Goal: Register for event/course

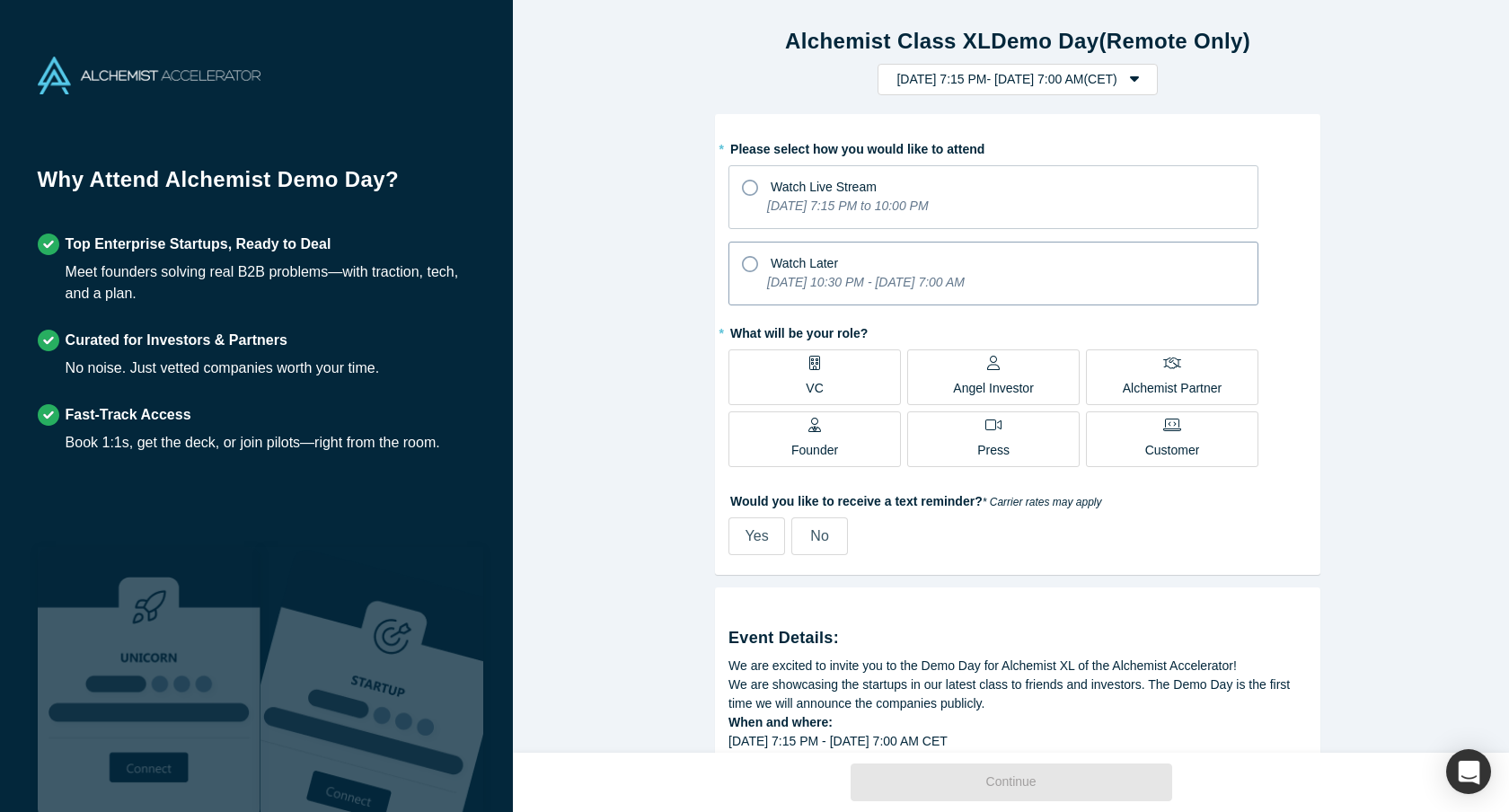
click at [745, 263] on icon at bounding box center [749, 263] width 16 height 16
click at [0, 0] on input "Watch Later [DATE] 10:30 PM - [DATE] 7:00 AM" at bounding box center [0, 0] width 0 height 0
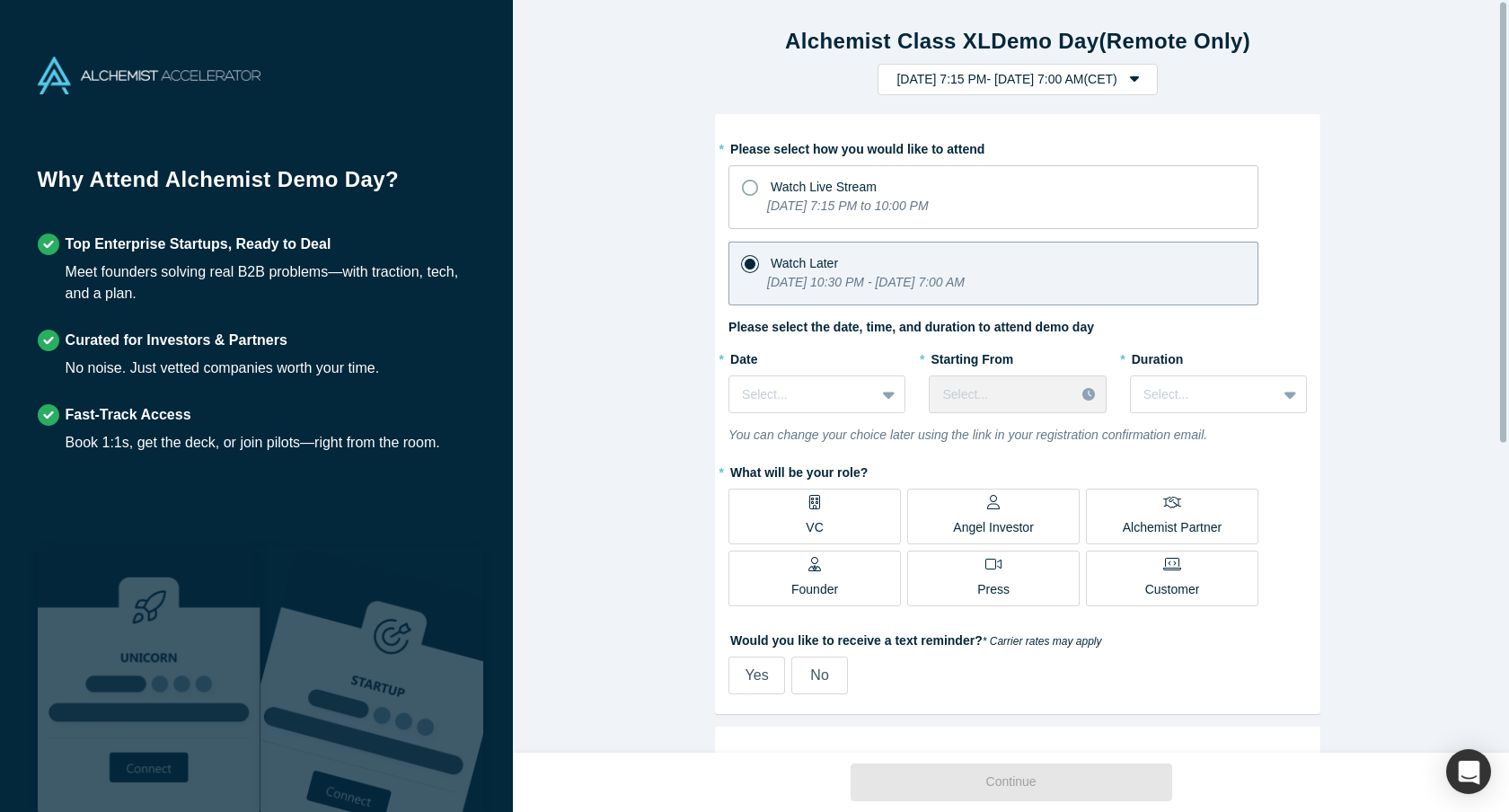
scroll to position [4, 0]
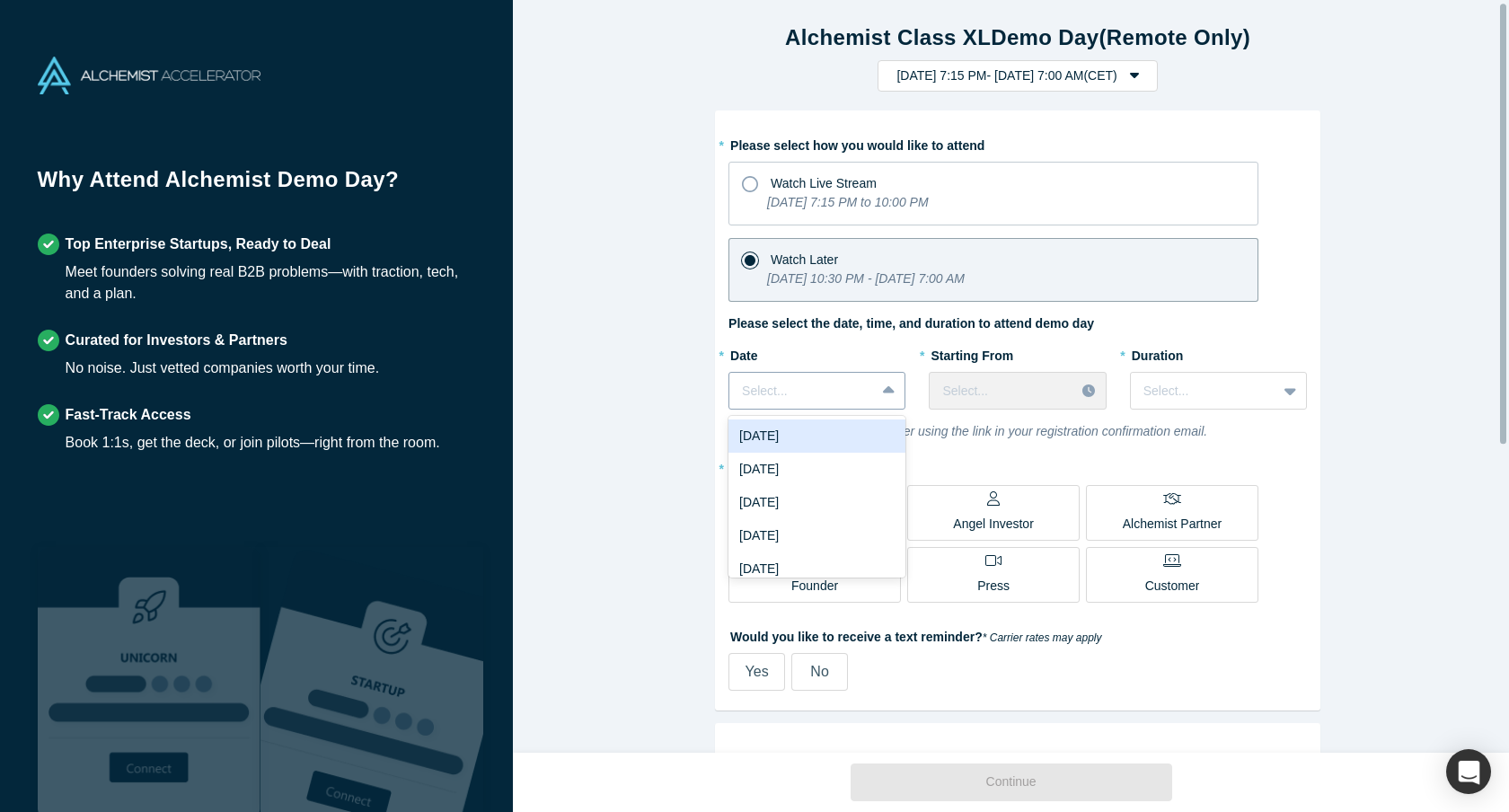
click at [810, 374] on div "Select..." at bounding box center [817, 390] width 177 height 38
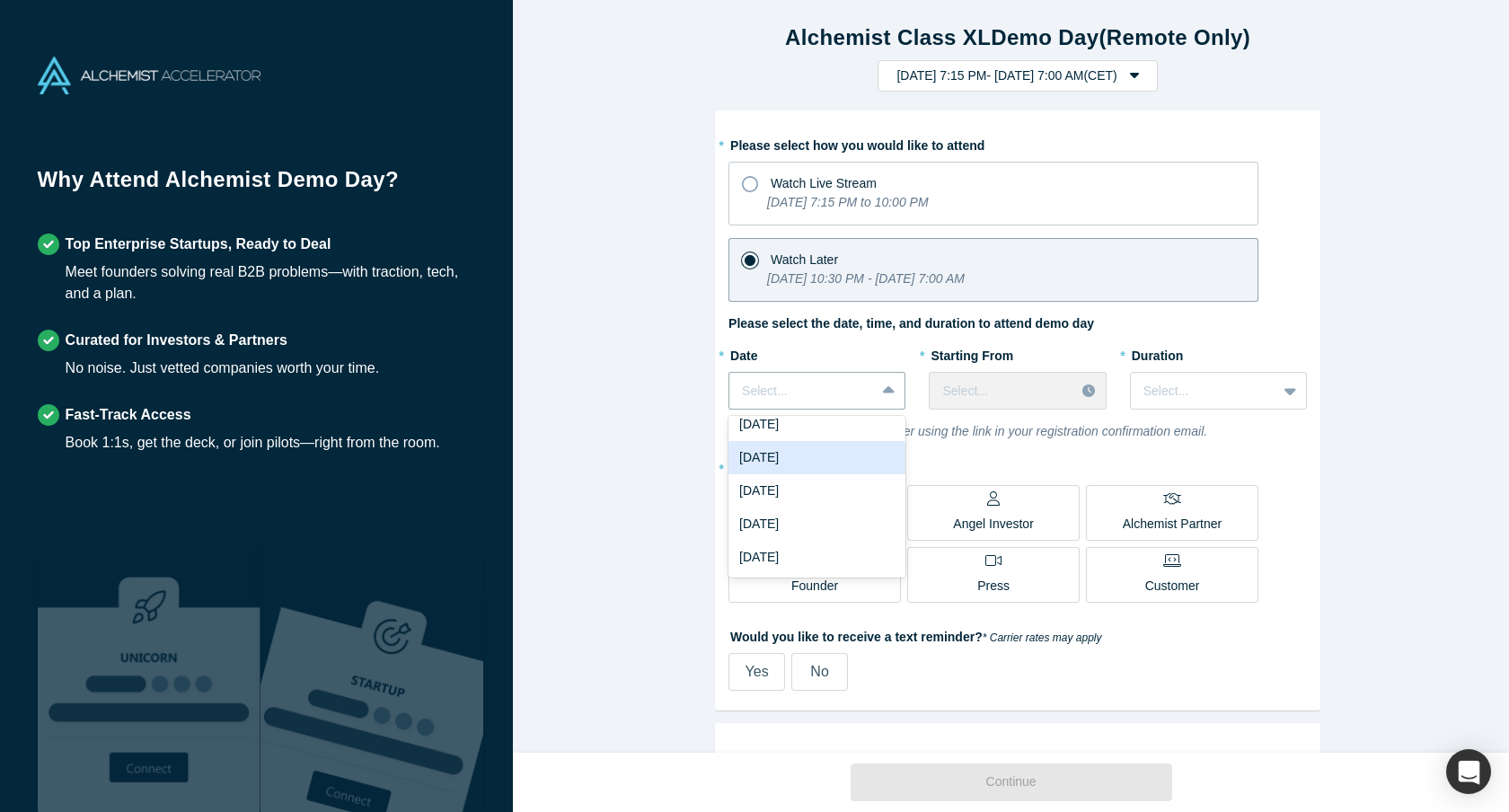
click at [795, 454] on div "[DATE]" at bounding box center [817, 457] width 177 height 33
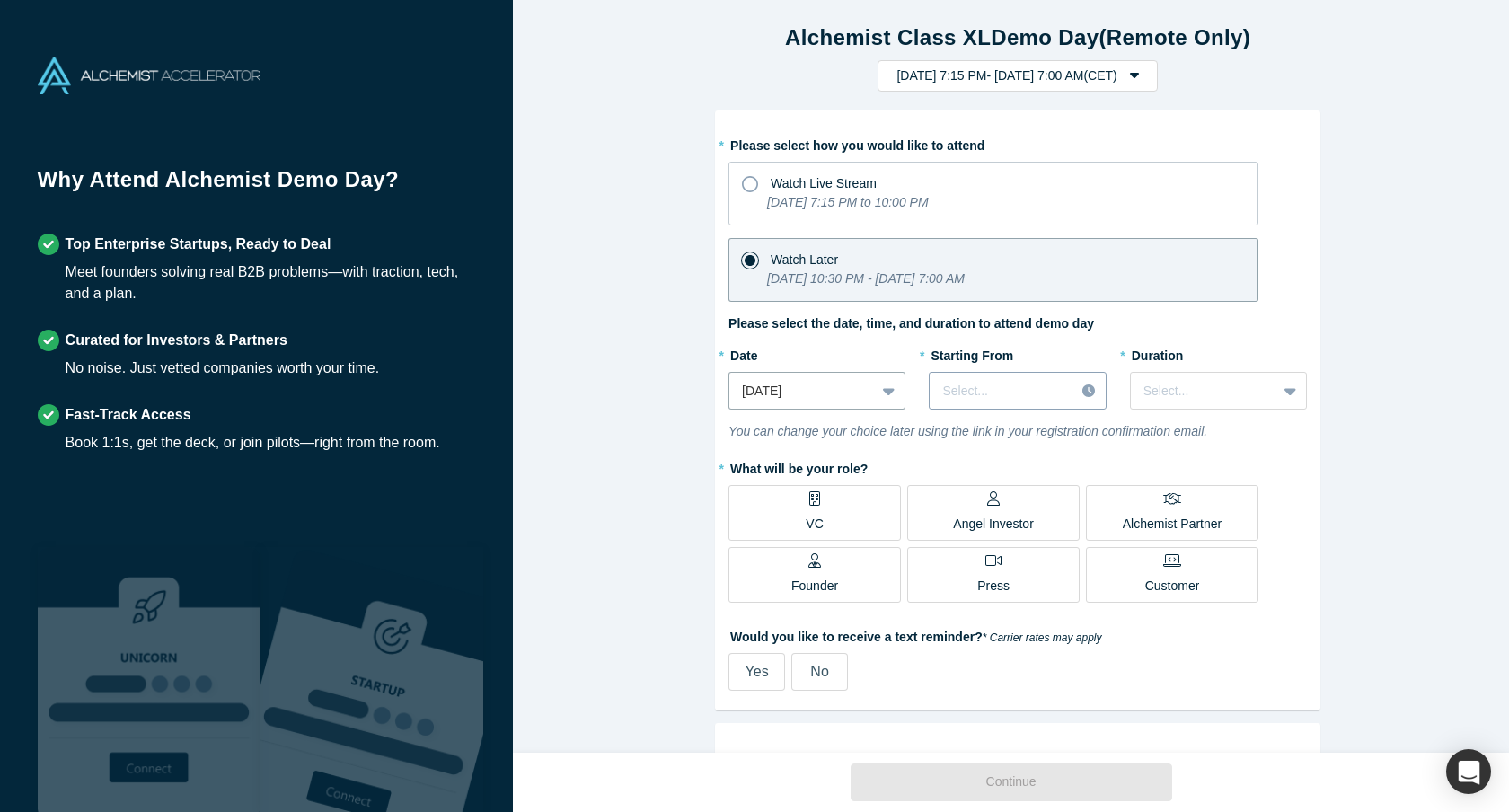
click at [995, 382] on div at bounding box center [1002, 391] width 120 height 23
click at [1020, 473] on div "11:00 AM (CET)" at bounding box center [1018, 468] width 177 height 33
click at [1197, 403] on div "Select..." at bounding box center [1203, 390] width 146 height 29
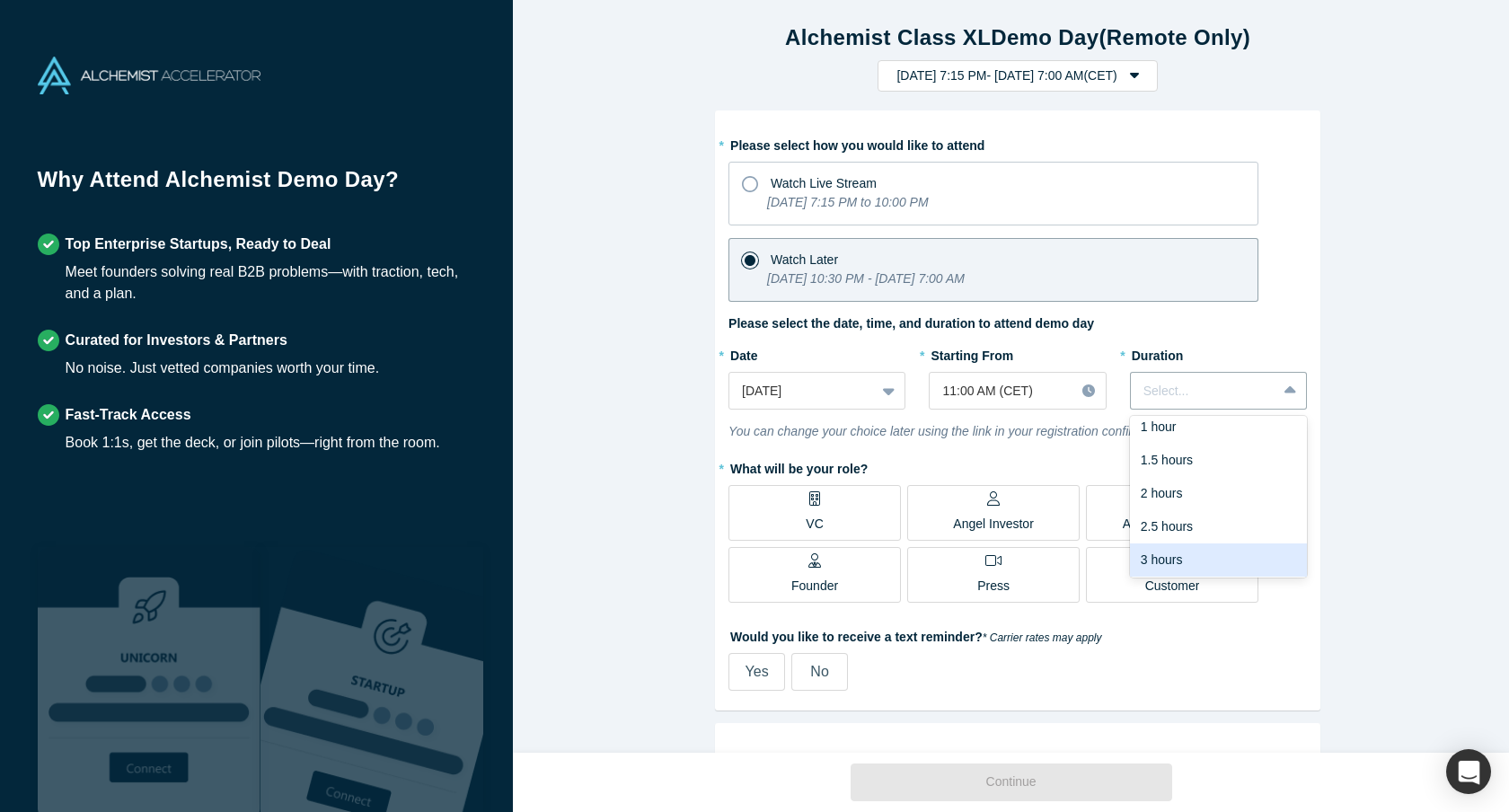
click at [1212, 545] on div "3 hours" at bounding box center [1218, 559] width 177 height 33
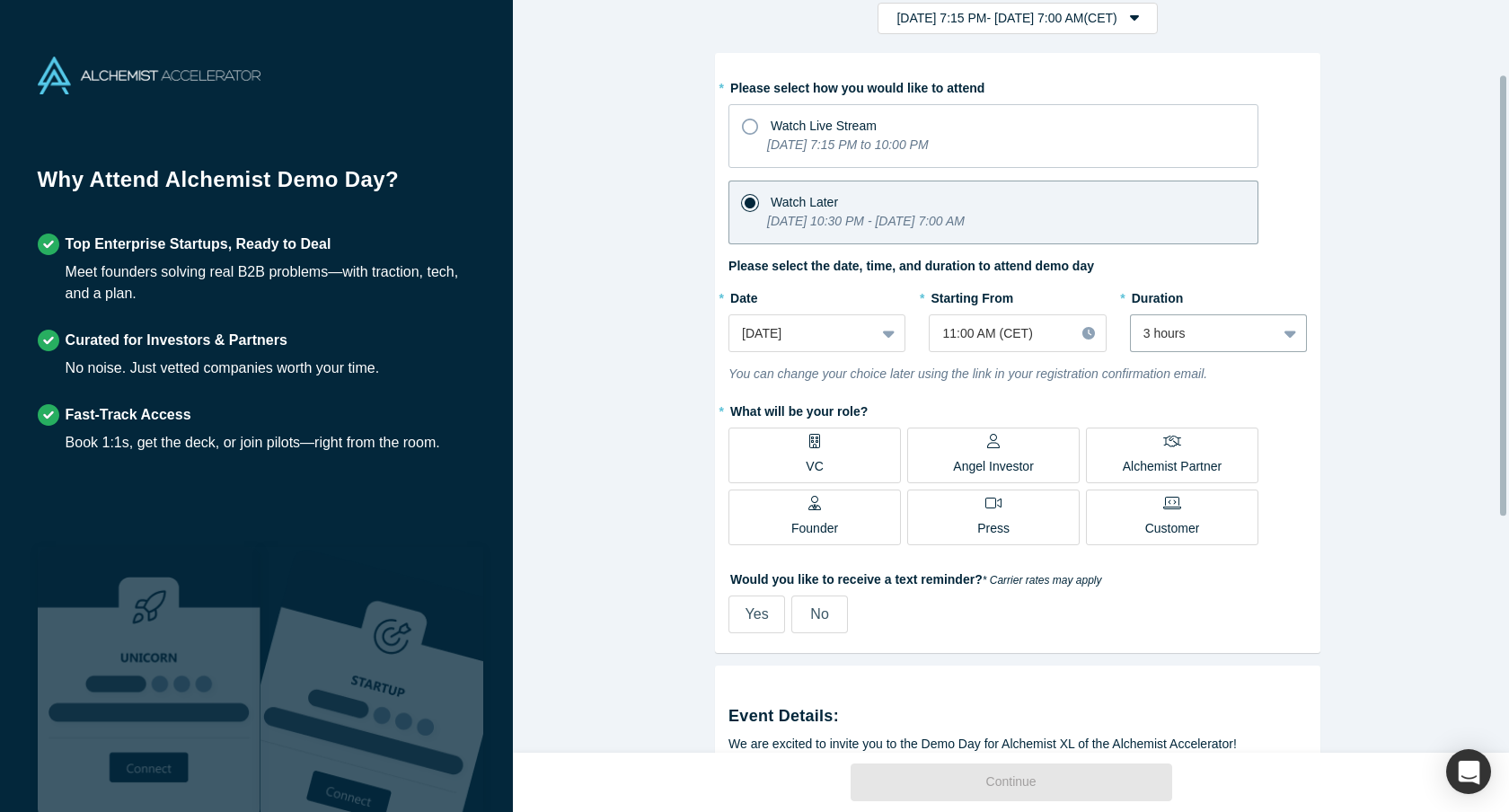
scroll to position [139, 0]
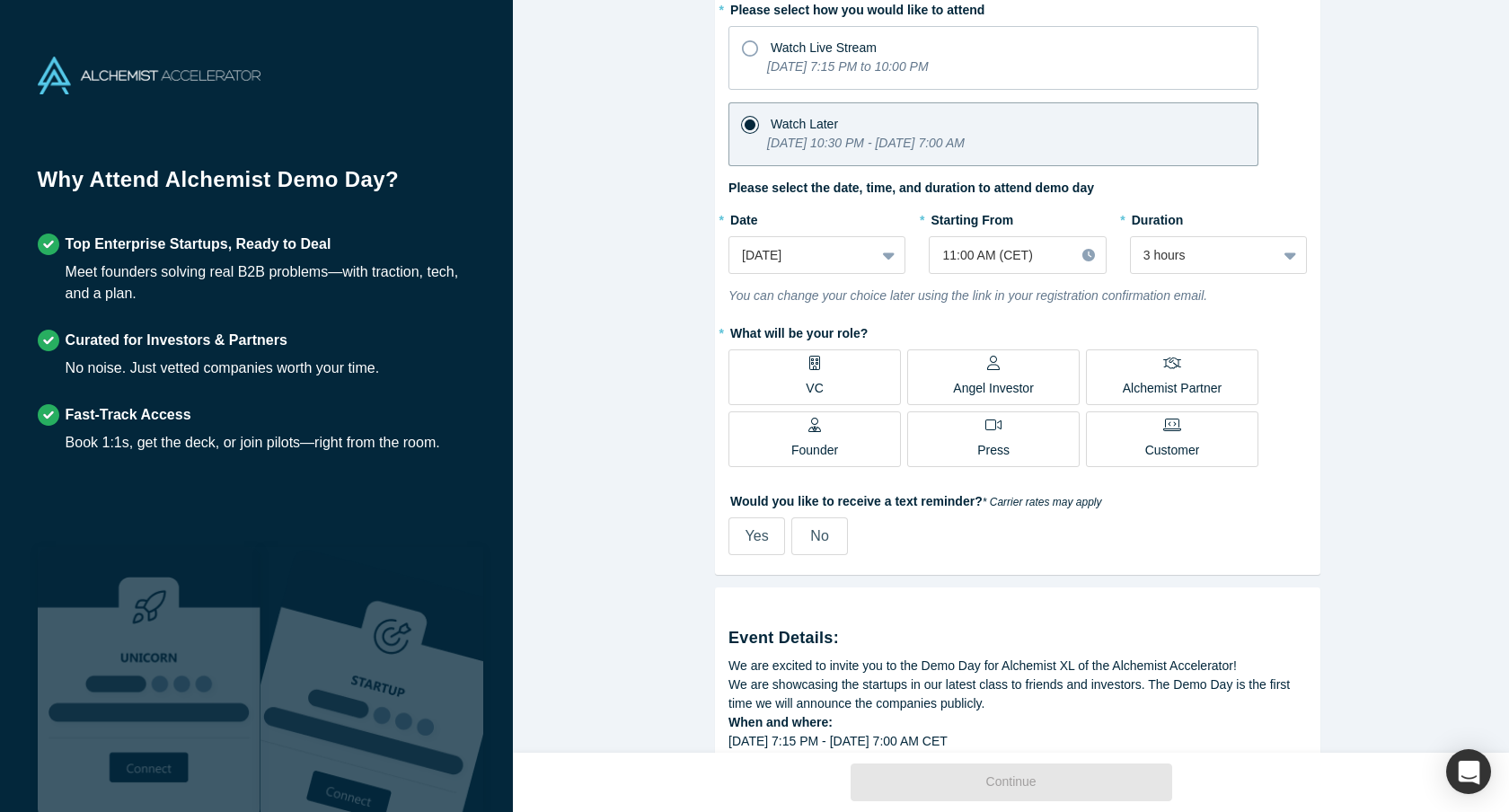
click at [1022, 365] on div "Angel Investor" at bounding box center [993, 376] width 81 height 42
click at [0, 0] on input "Angel Investor" at bounding box center [0, 0] width 0 height 0
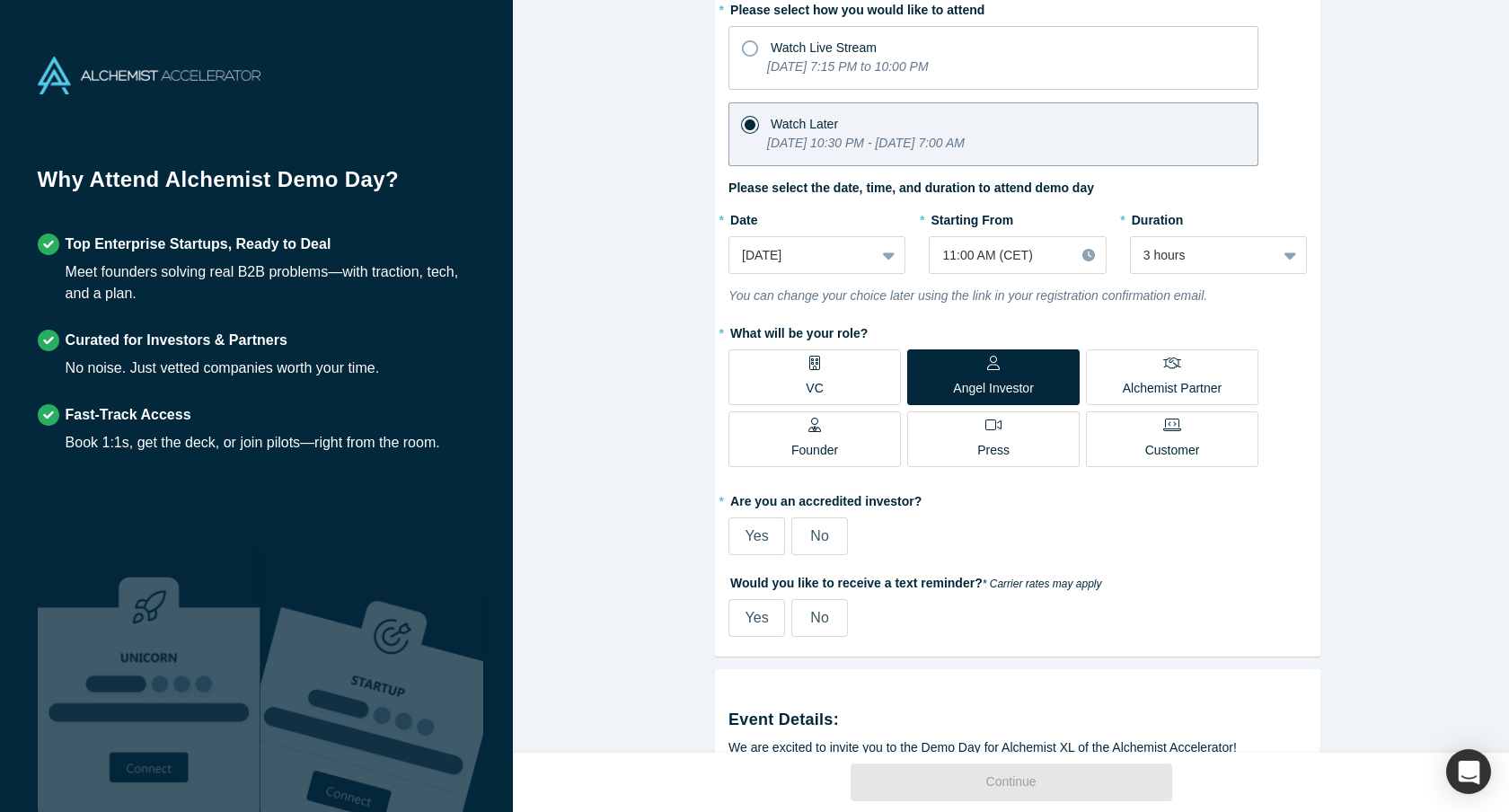
click at [820, 539] on span "No" at bounding box center [819, 535] width 18 height 15
click at [0, 0] on input "No" at bounding box center [0, 0] width 0 height 0
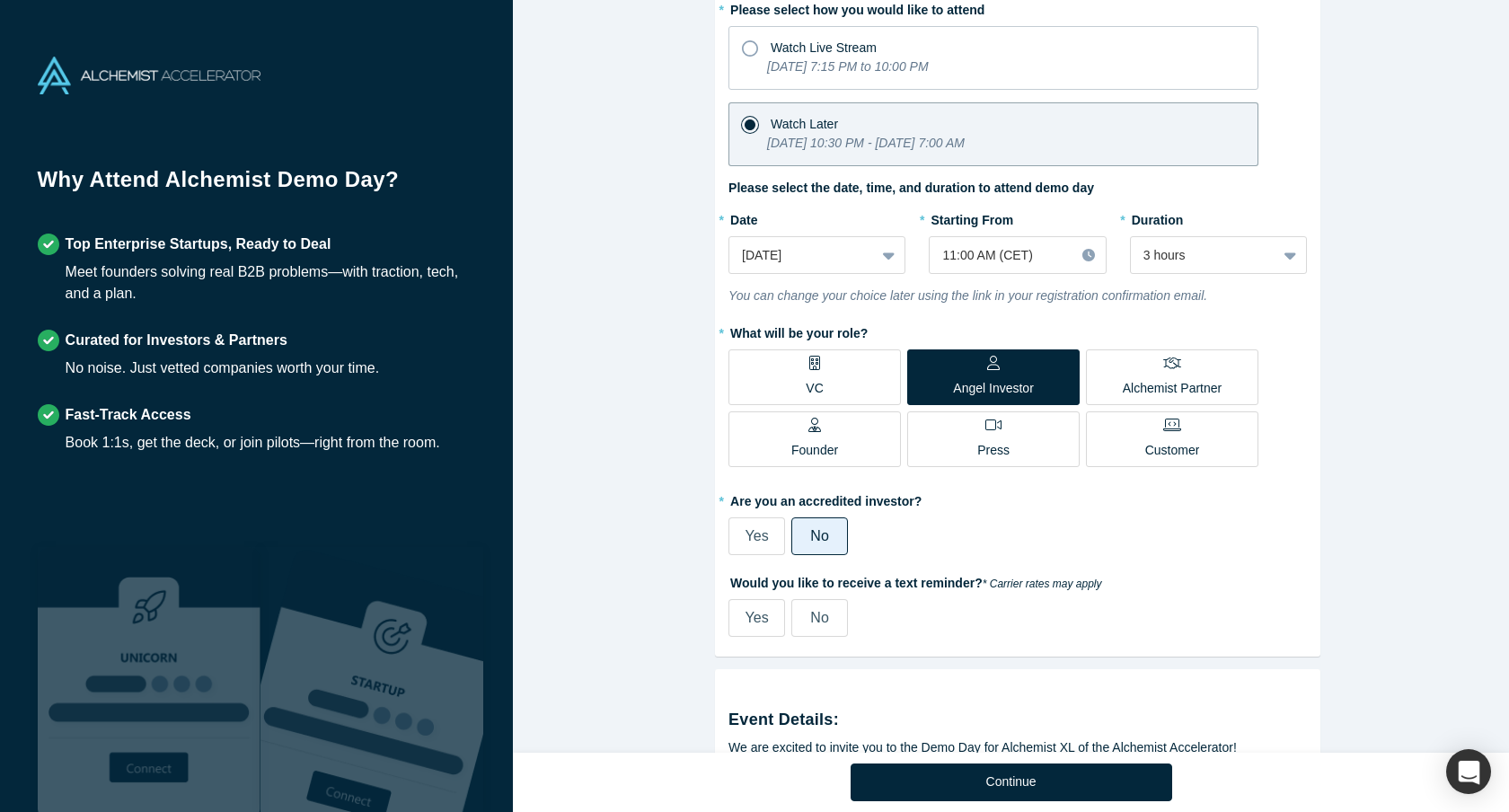
click at [815, 622] on span "No" at bounding box center [819, 617] width 18 height 15
click at [0, 0] on input "No" at bounding box center [0, 0] width 0 height 0
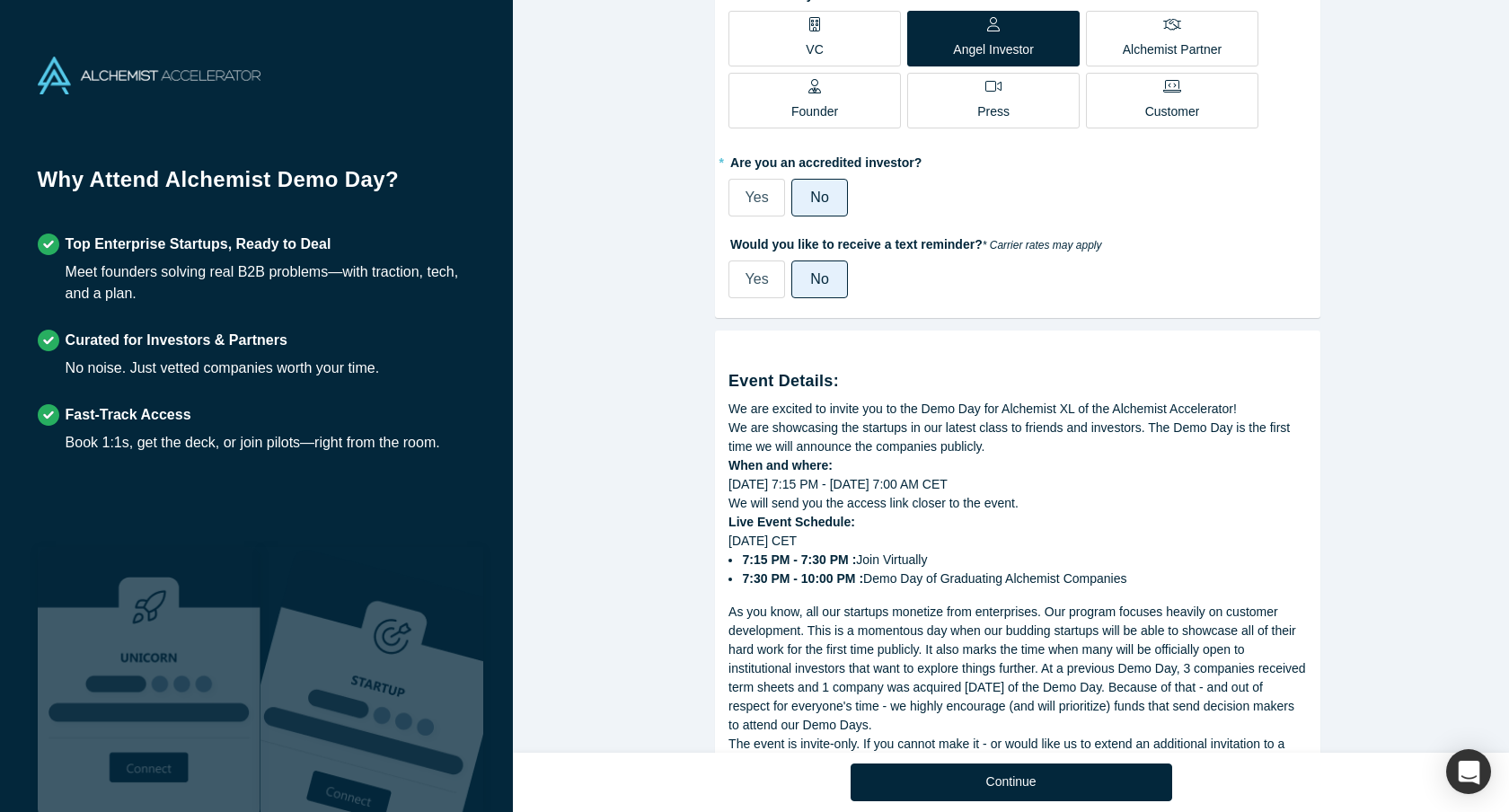
scroll to position [62, 0]
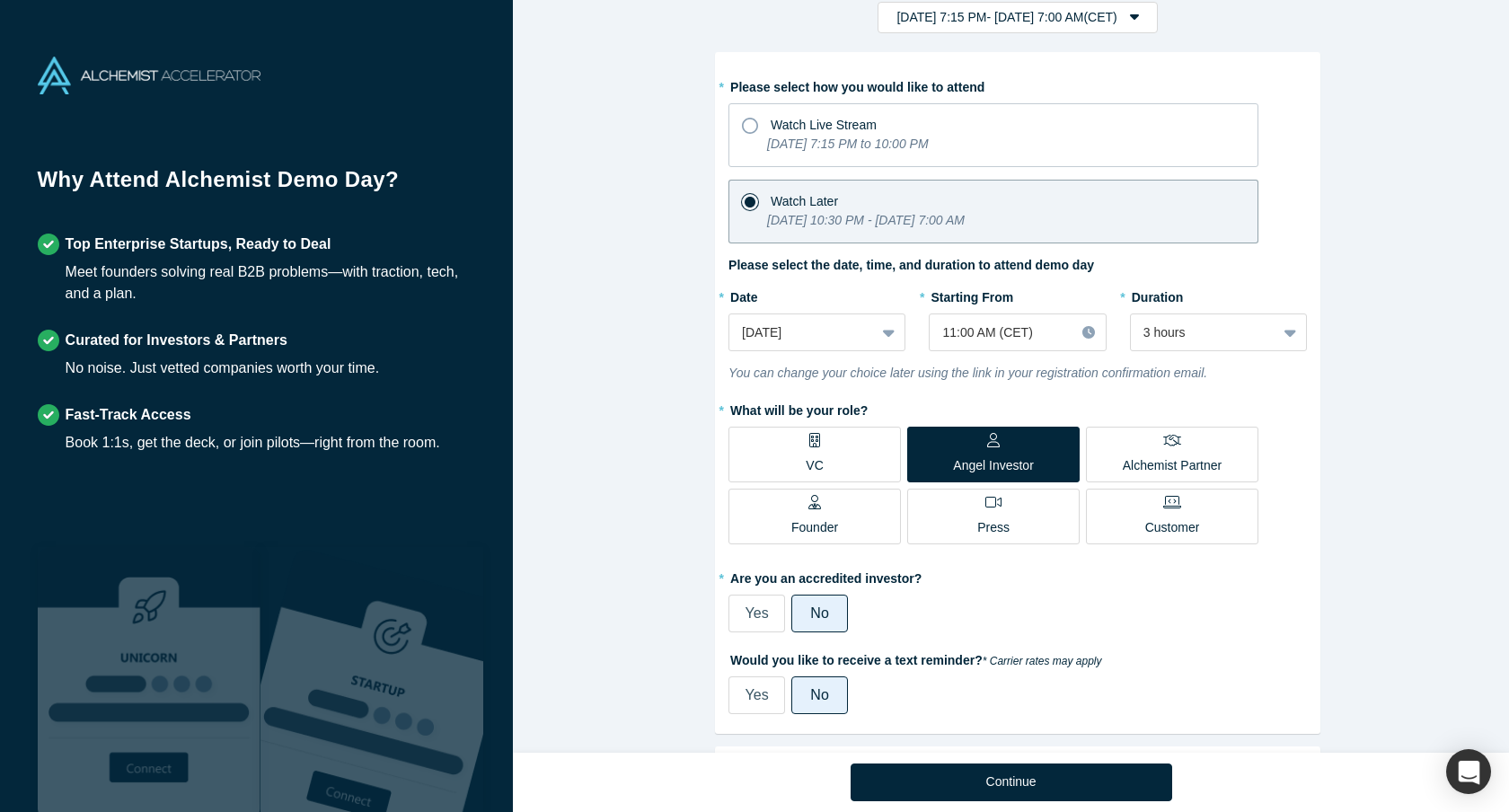
click at [834, 520] on label "Founder" at bounding box center [814, 516] width 172 height 56
click at [0, 0] on input "Founder" at bounding box center [0, 0] width 0 height 0
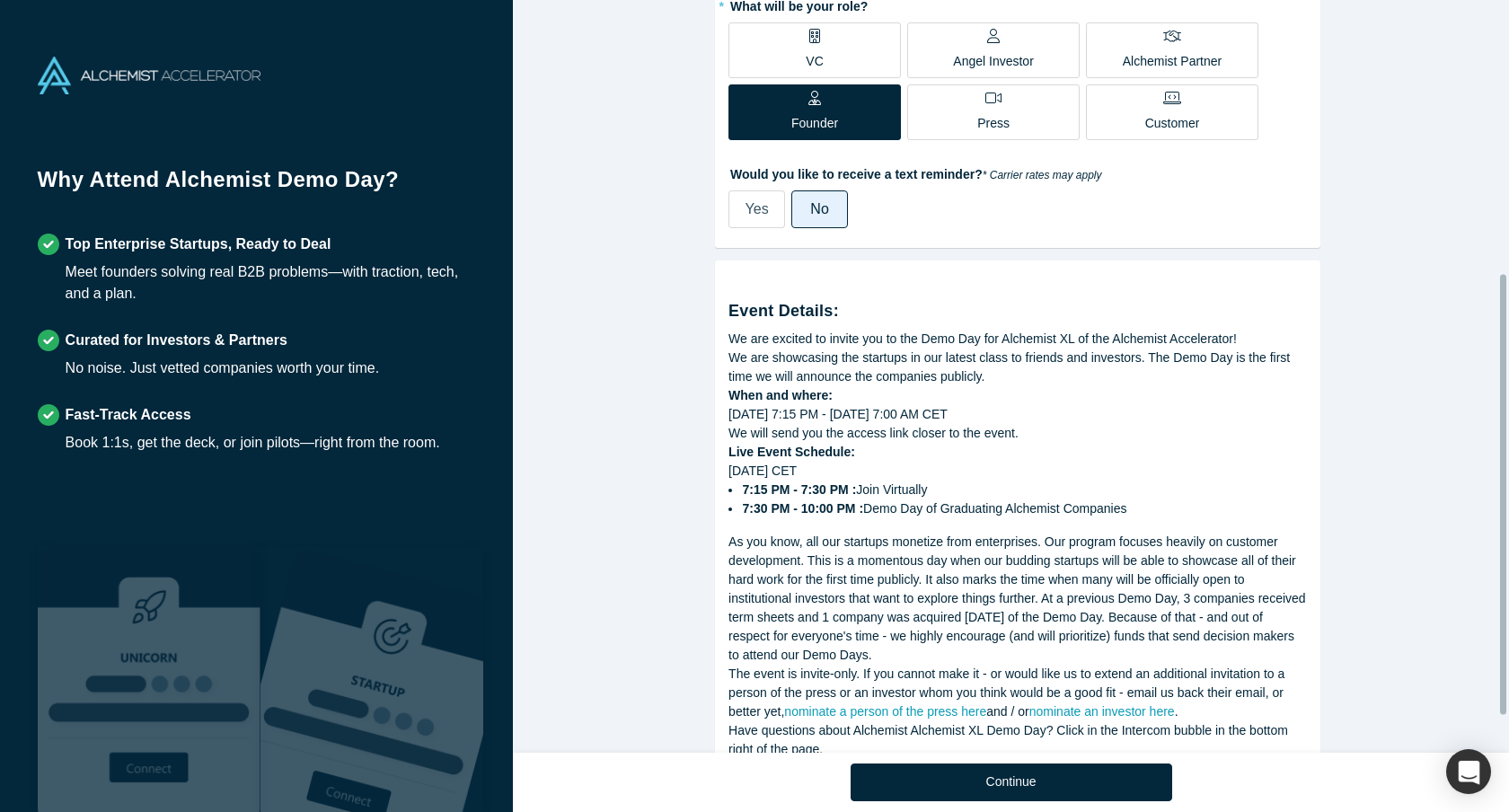
scroll to position [529, 0]
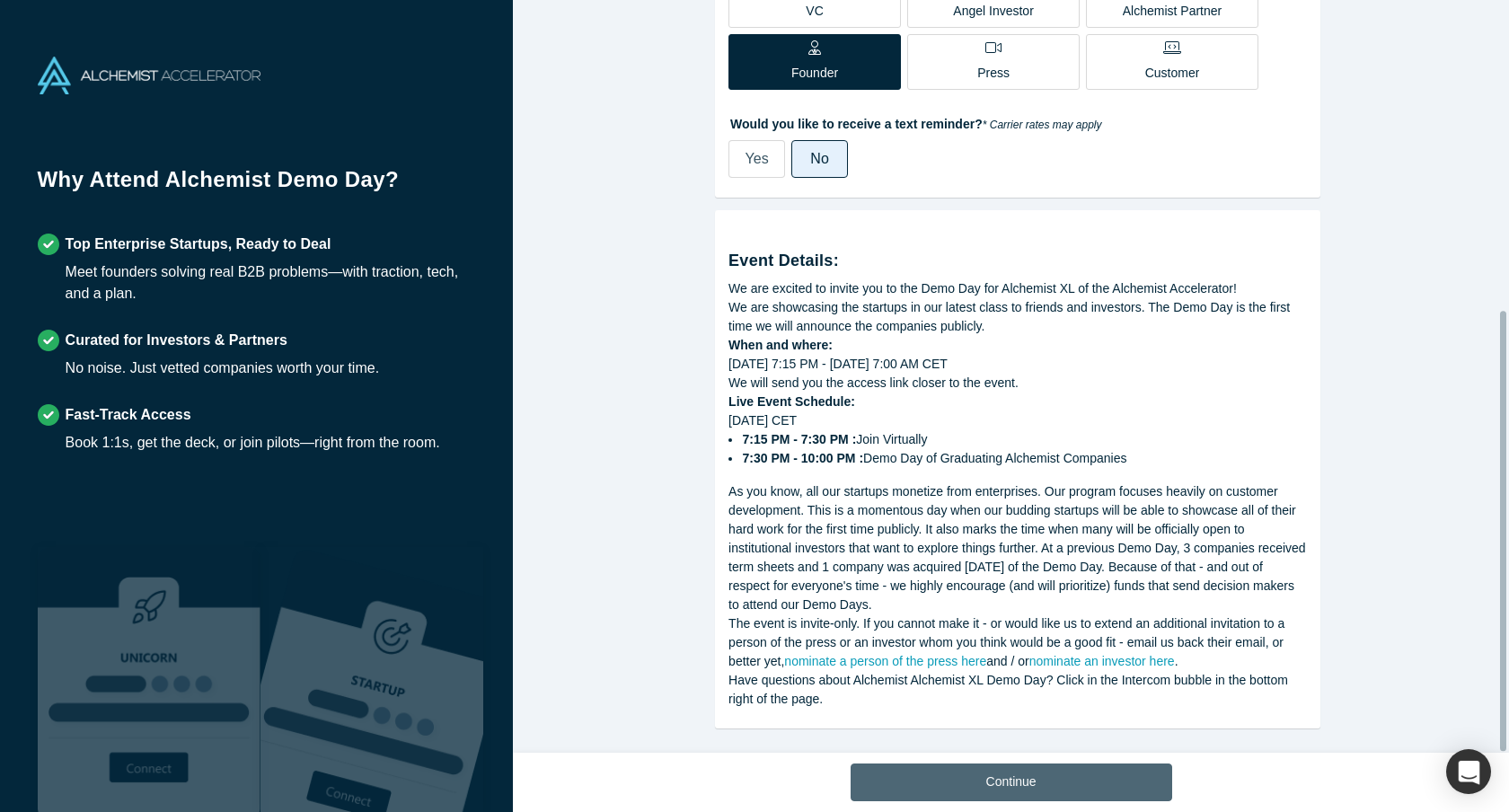
click at [1006, 786] on button "Continue" at bounding box center [1012, 782] width 322 height 38
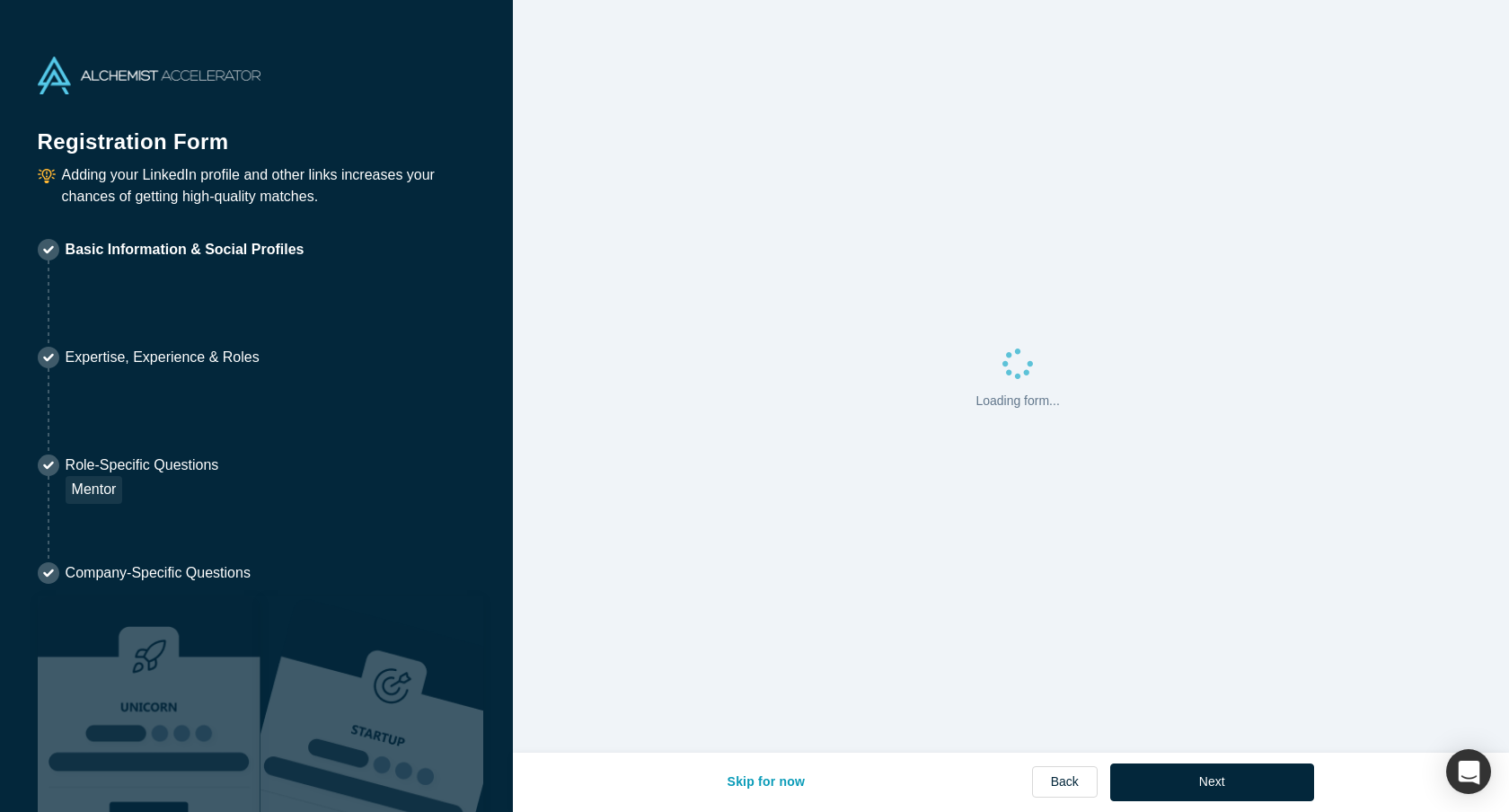
select select "DE"
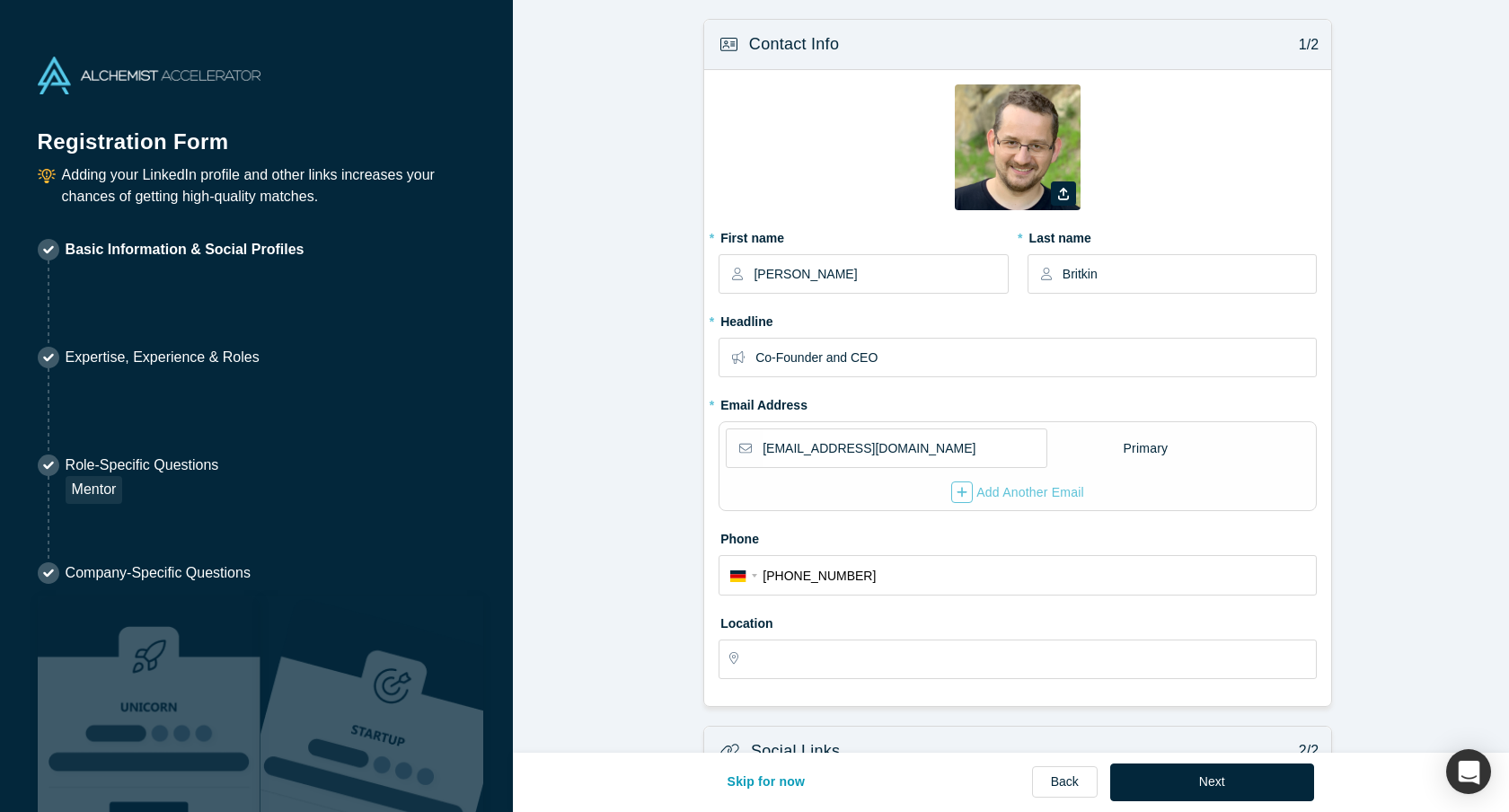
type input "[GEOGRAPHIC_DATA], [GEOGRAPHIC_DATA]"
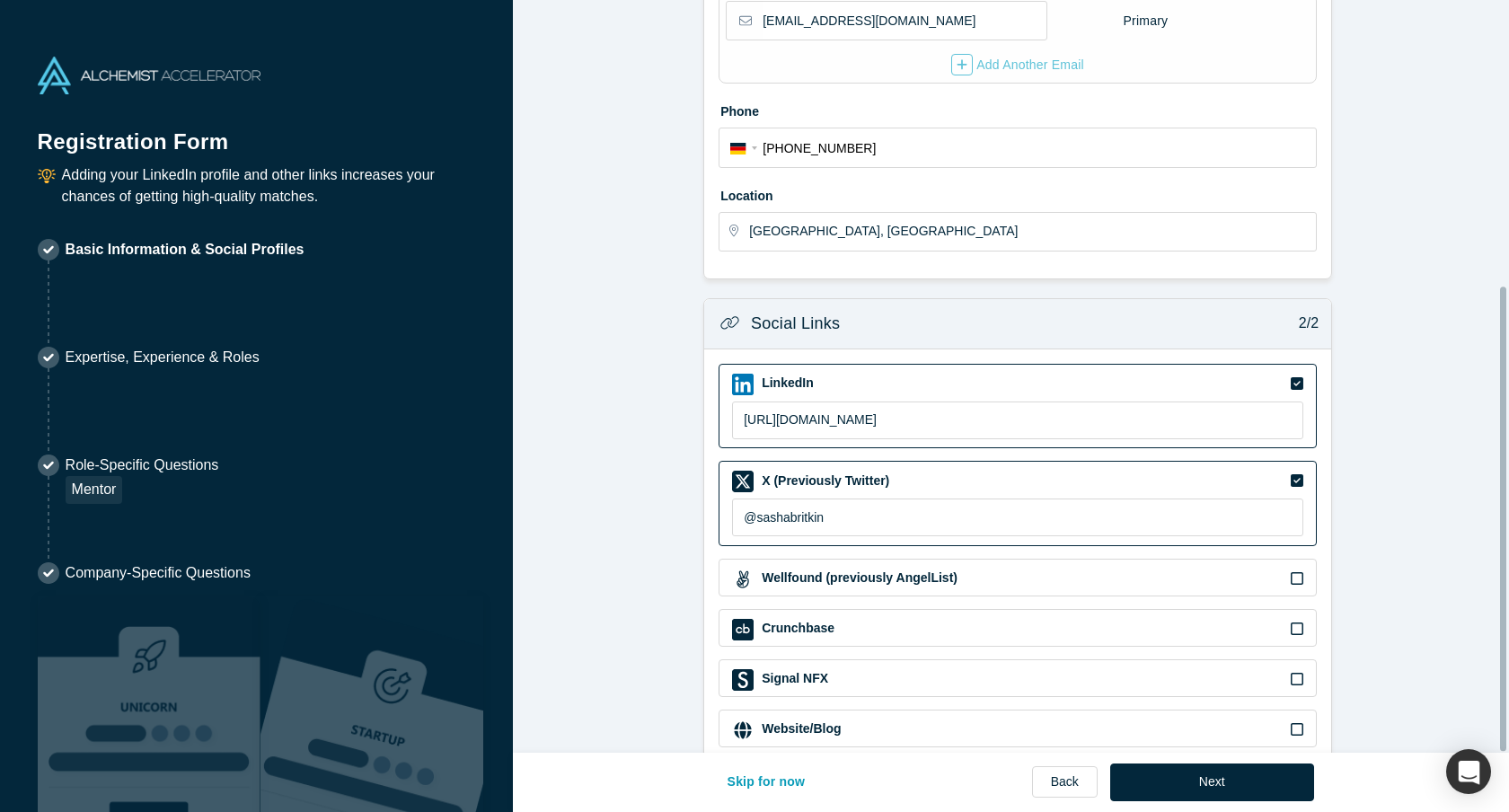
scroll to position [462, 0]
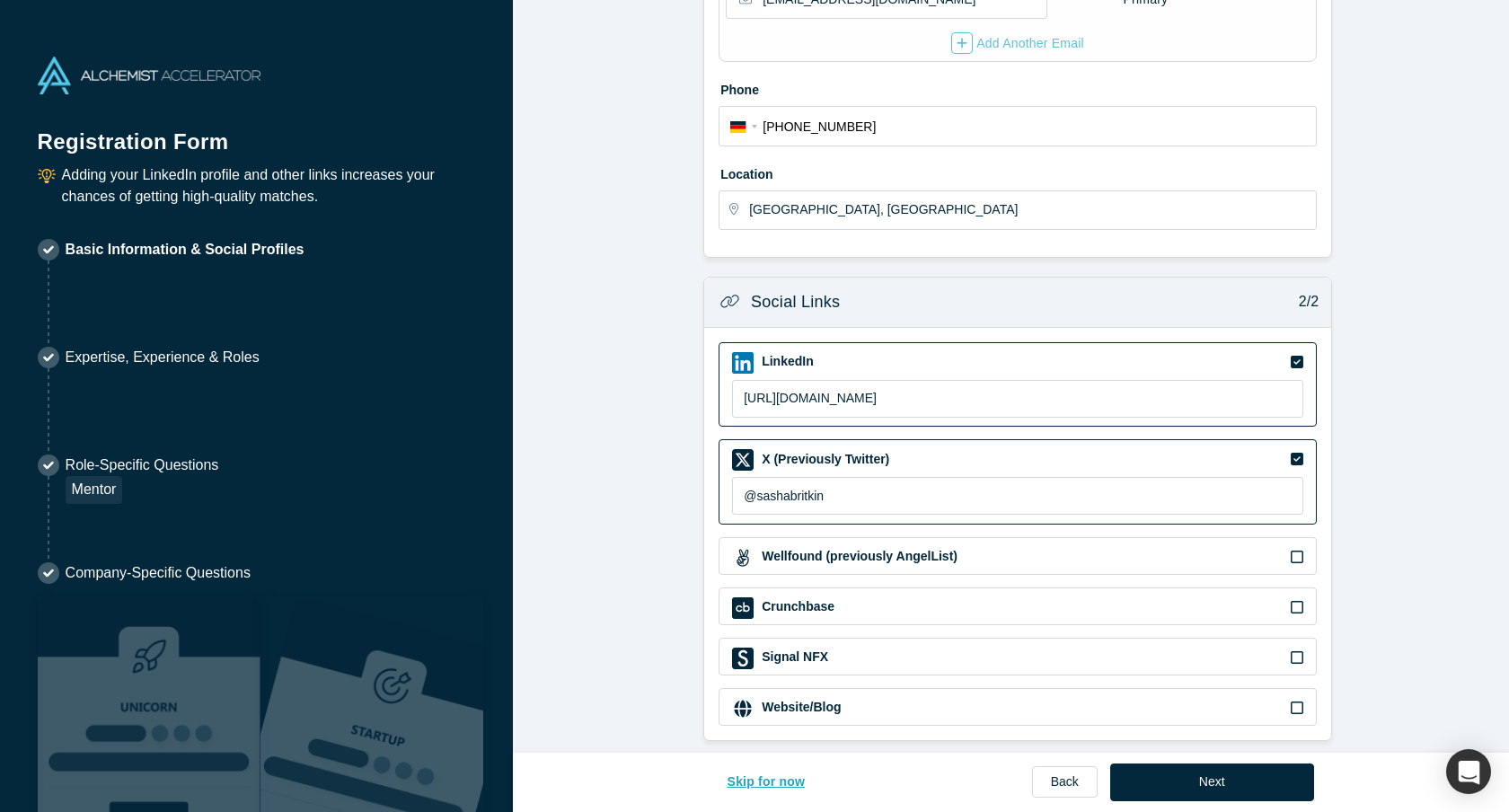
click at [775, 782] on button "Skip for now" at bounding box center [766, 782] width 116 height 38
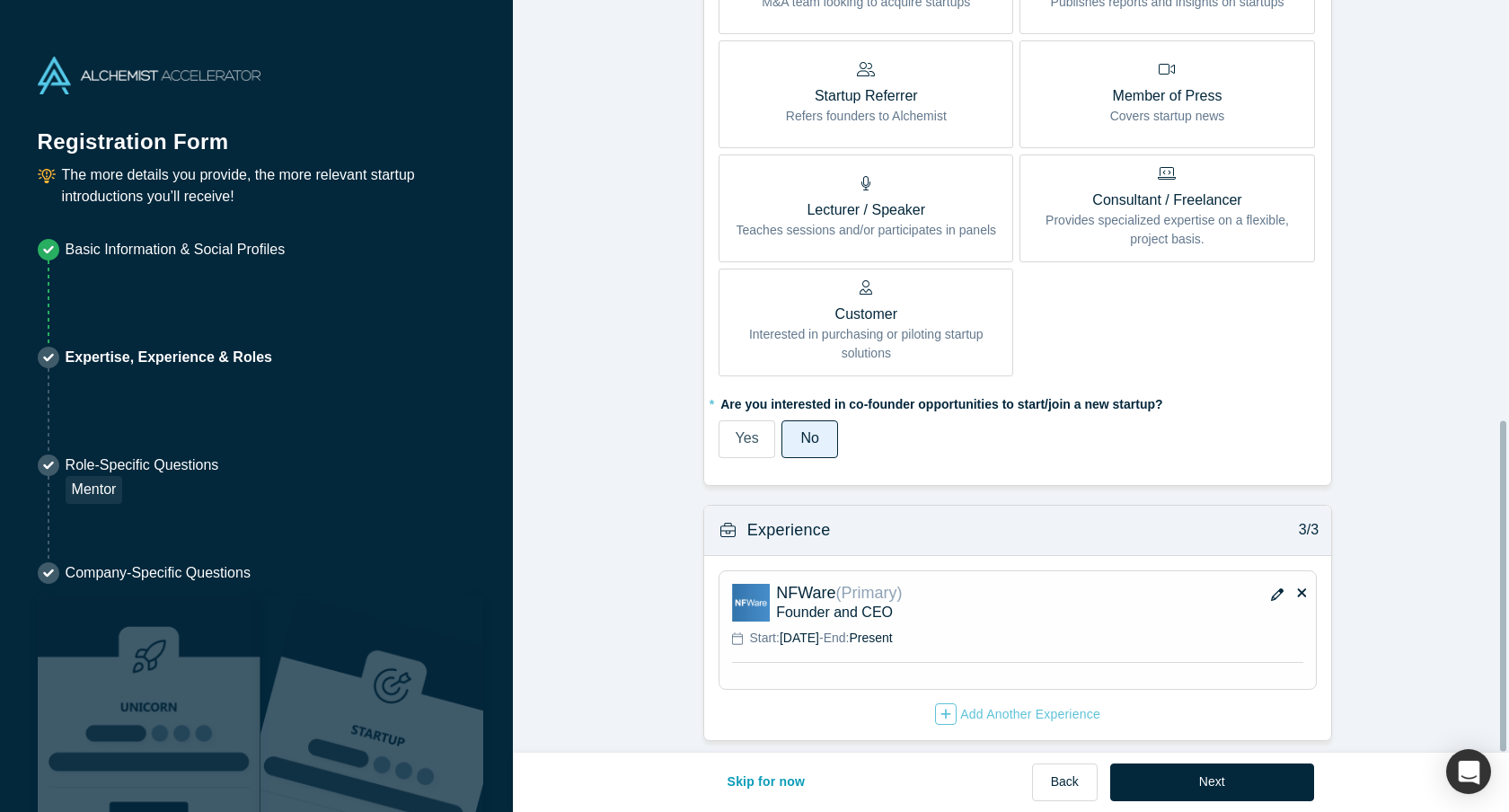
scroll to position [955, 0]
click at [794, 778] on button "Skip for now" at bounding box center [766, 782] width 116 height 38
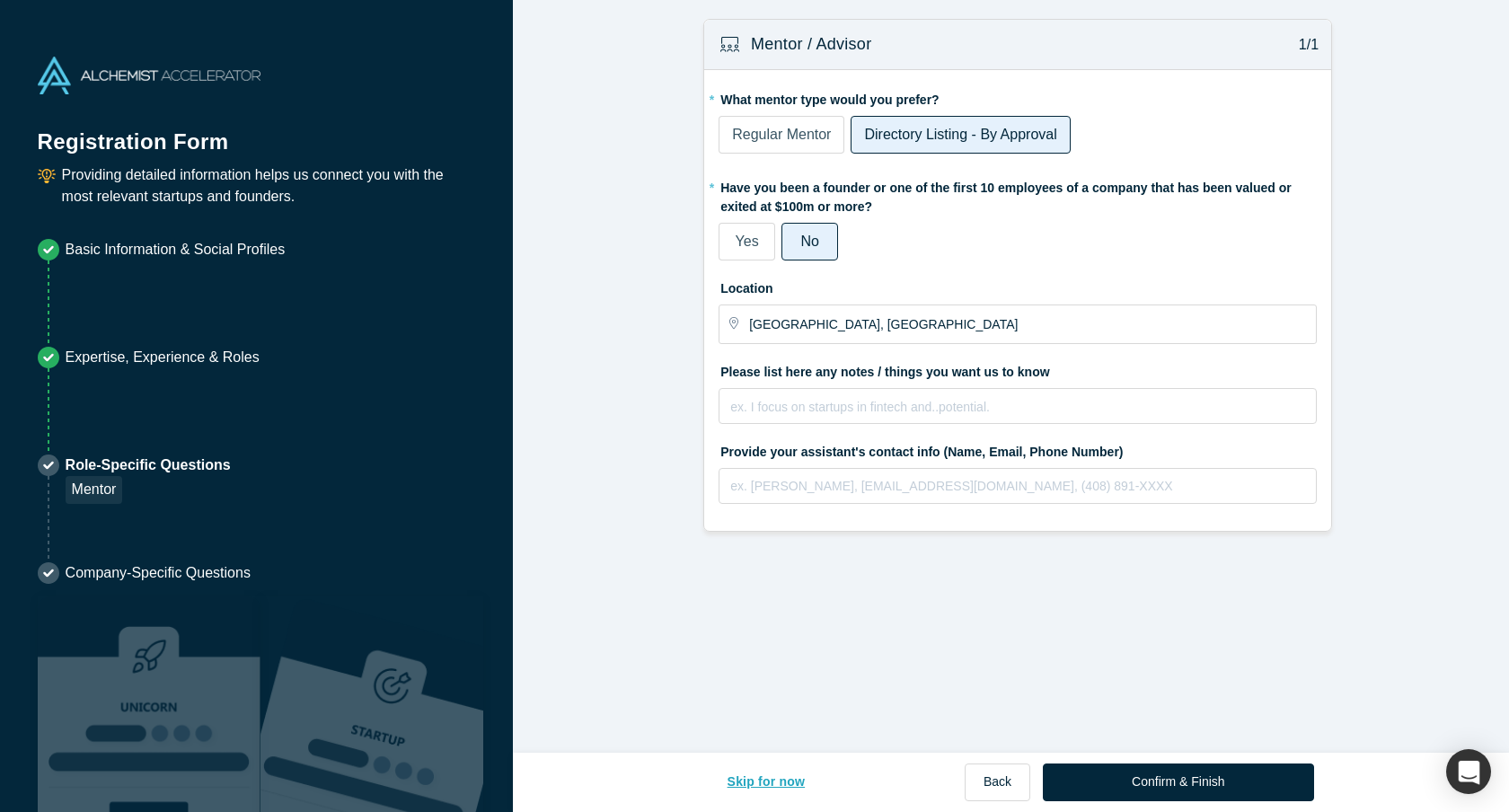
click at [780, 781] on button "Skip for now" at bounding box center [766, 782] width 116 height 38
